Goal: Transaction & Acquisition: Download file/media

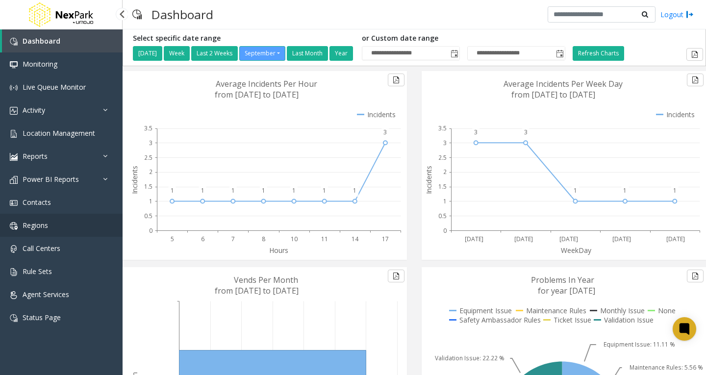
click at [45, 227] on span "Regions" at bounding box center [36, 225] width 26 height 9
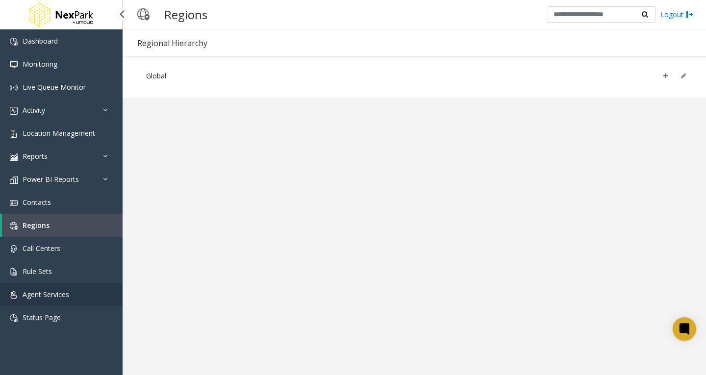
click at [51, 297] on span "Agent Services" at bounding box center [46, 294] width 47 height 9
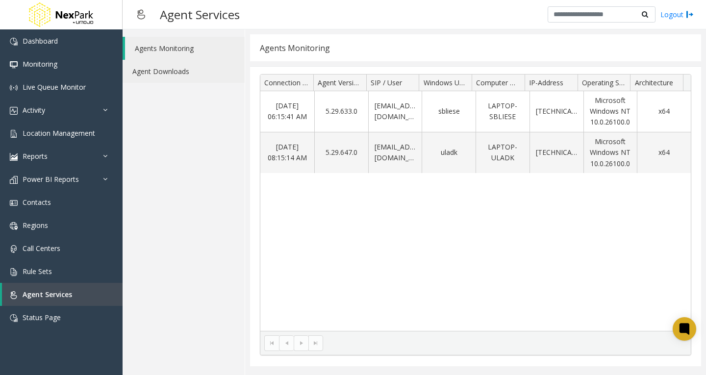
click at [195, 73] on link "Agent Downloads" at bounding box center [184, 71] width 122 height 23
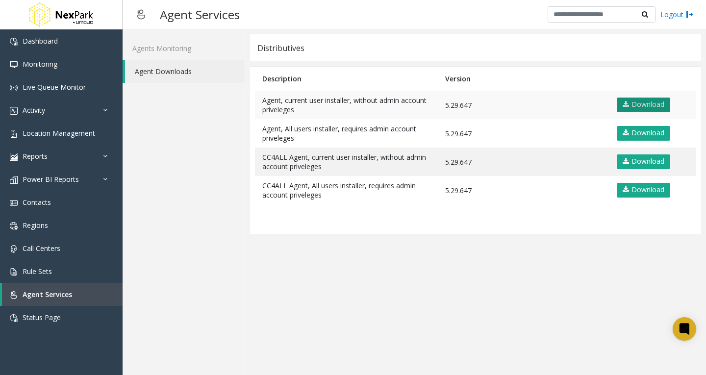
click at [638, 98] on link "Download" at bounding box center [643, 105] width 53 height 15
click at [564, 146] on td "5.29.647" at bounding box center [523, 133] width 170 height 28
